Goal: Task Accomplishment & Management: Manage account settings

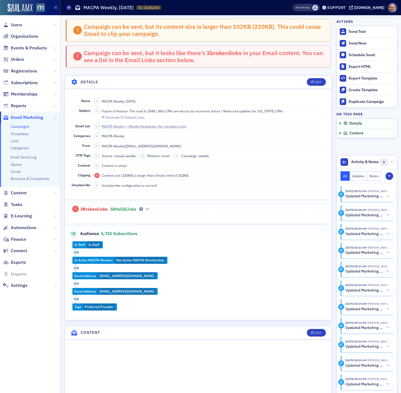
scroll to position [281, 0]
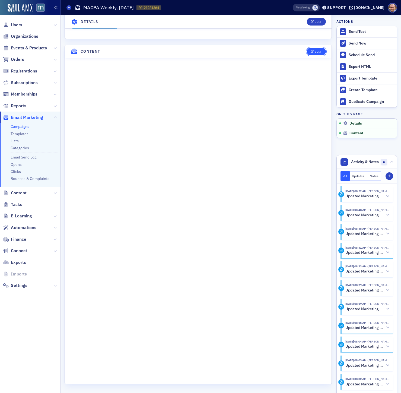
click at [317, 51] on div "Edit" at bounding box center [317, 51] width 7 height 3
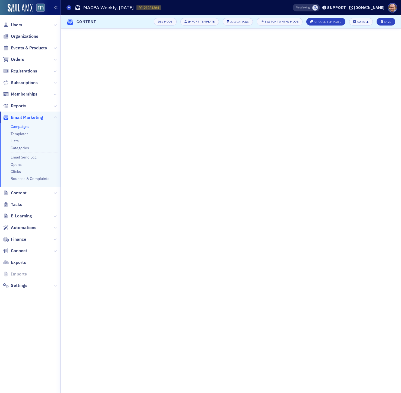
scroll to position [0, 0]
click at [384, 21] on div "Save" at bounding box center [387, 21] width 7 height 3
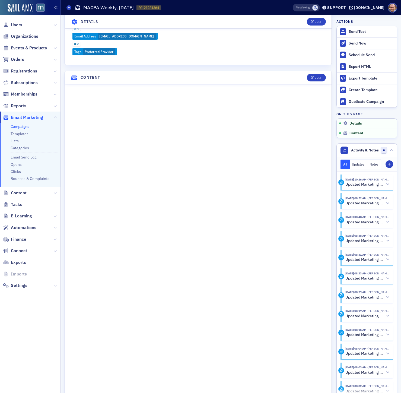
scroll to position [281, 0]
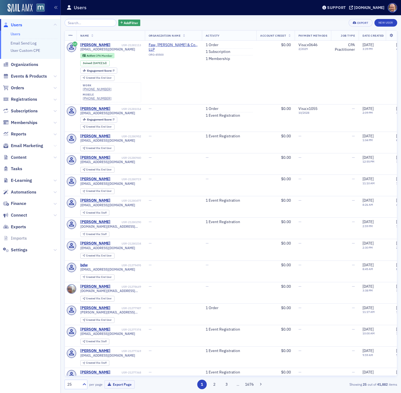
click at [56, 146] on icon at bounding box center [54, 145] width 3 height 3
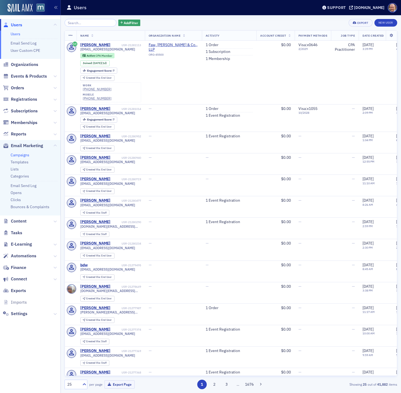
click at [25, 154] on link "Campaigns" at bounding box center [20, 154] width 19 height 5
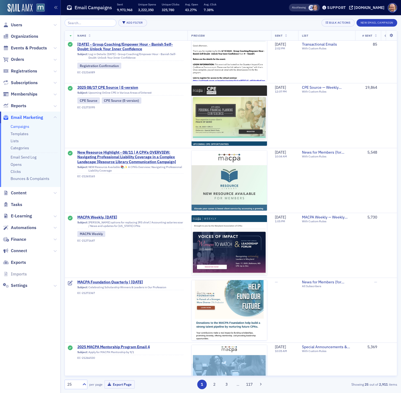
scroll to position [1256, 0]
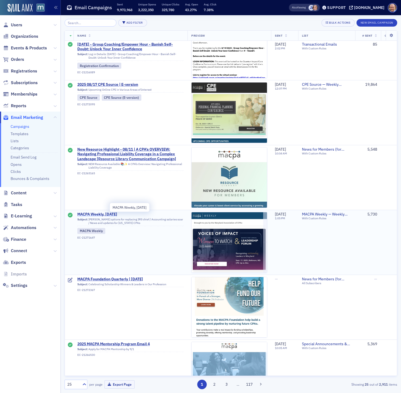
click at [95, 213] on span "MACPA Weekly, [DATE]" at bounding box center [130, 214] width 106 height 5
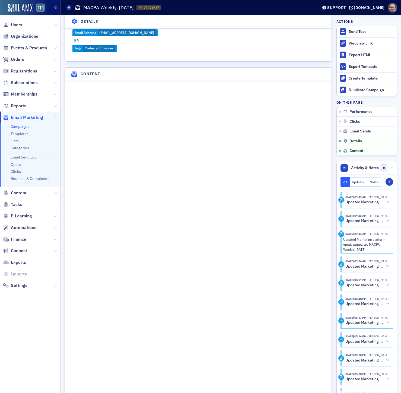
scroll to position [733, 0]
